Goal: Download file/media

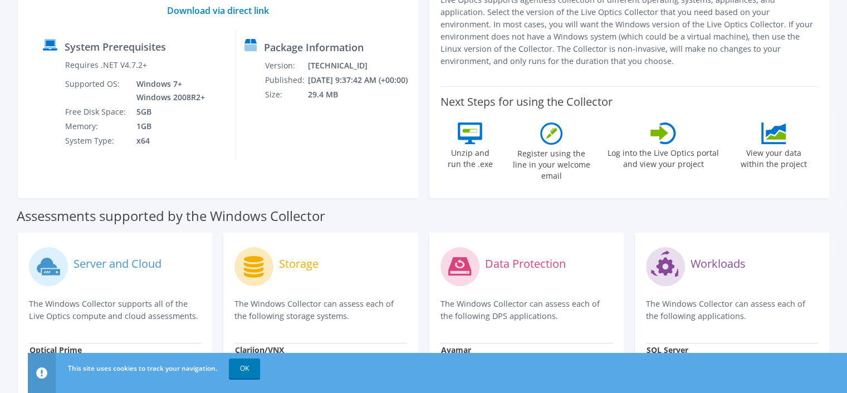
scroll to position [56, 0]
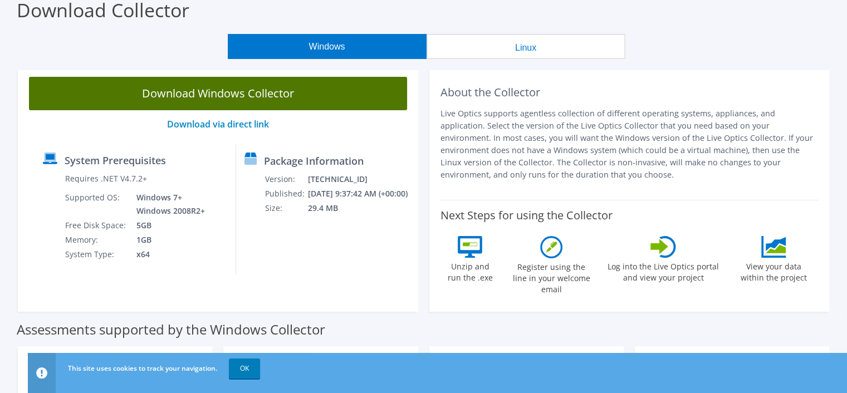
click at [305, 94] on link "Download Windows Collector" at bounding box center [218, 93] width 378 height 33
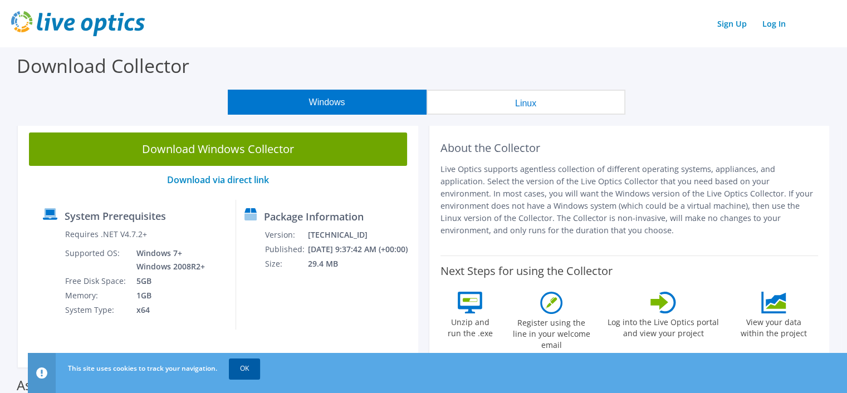
click at [247, 365] on link "OK" at bounding box center [244, 369] width 31 height 20
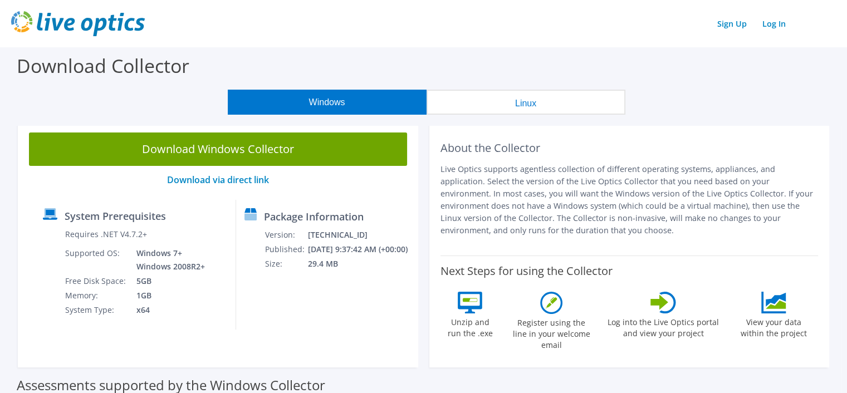
click at [478, 104] on button "Linux" at bounding box center [525, 102] width 199 height 25
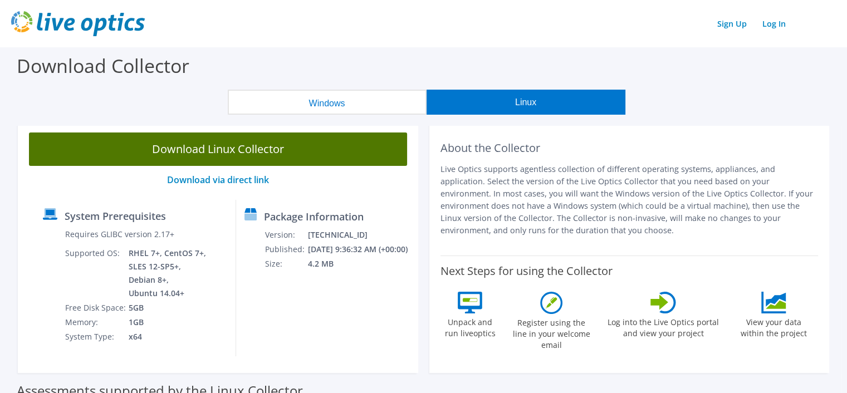
click at [204, 153] on link "Download Linux Collector" at bounding box center [218, 149] width 378 height 33
